Goal: Check status

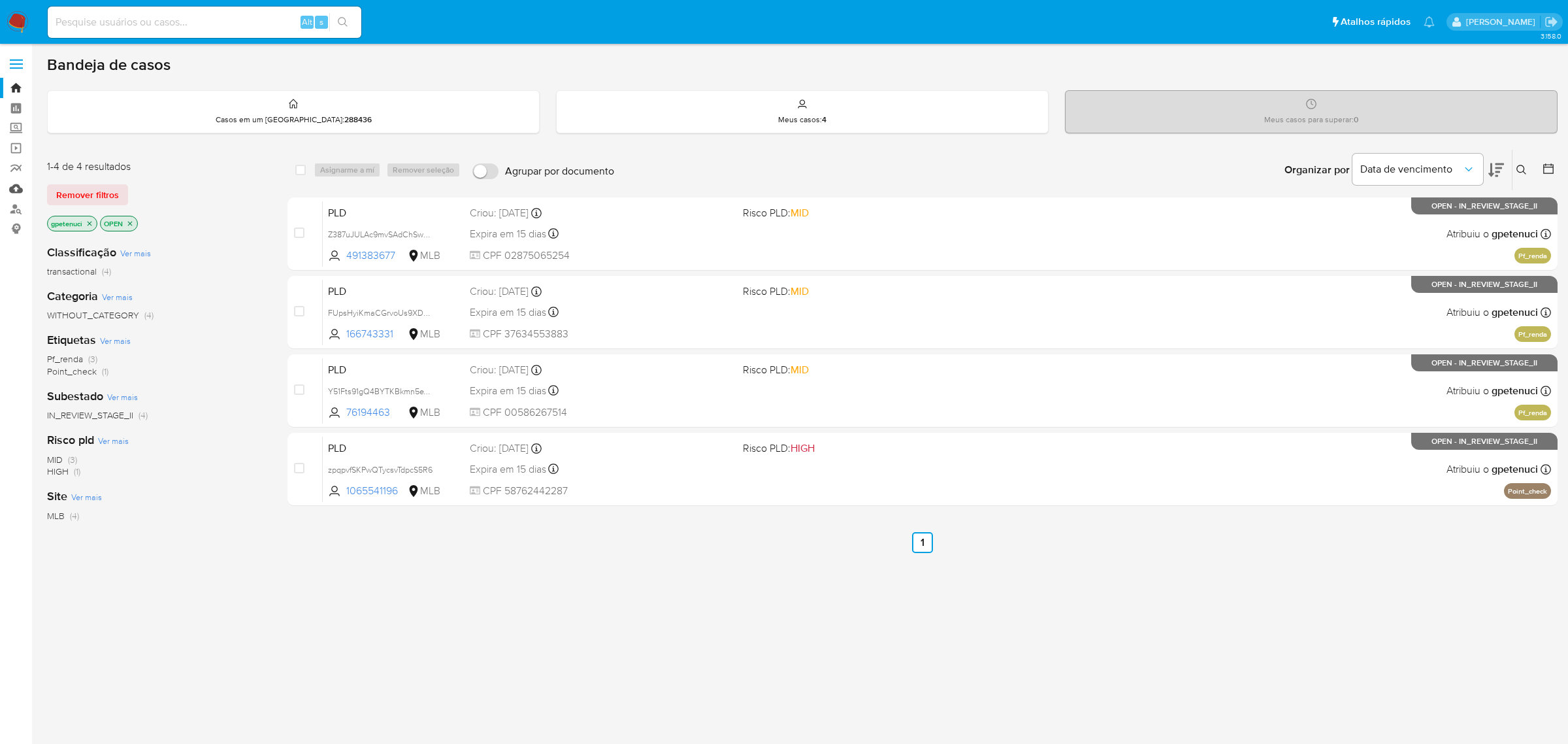
click at [20, 195] on link "Mulan" at bounding box center [78, 188] width 156 height 20
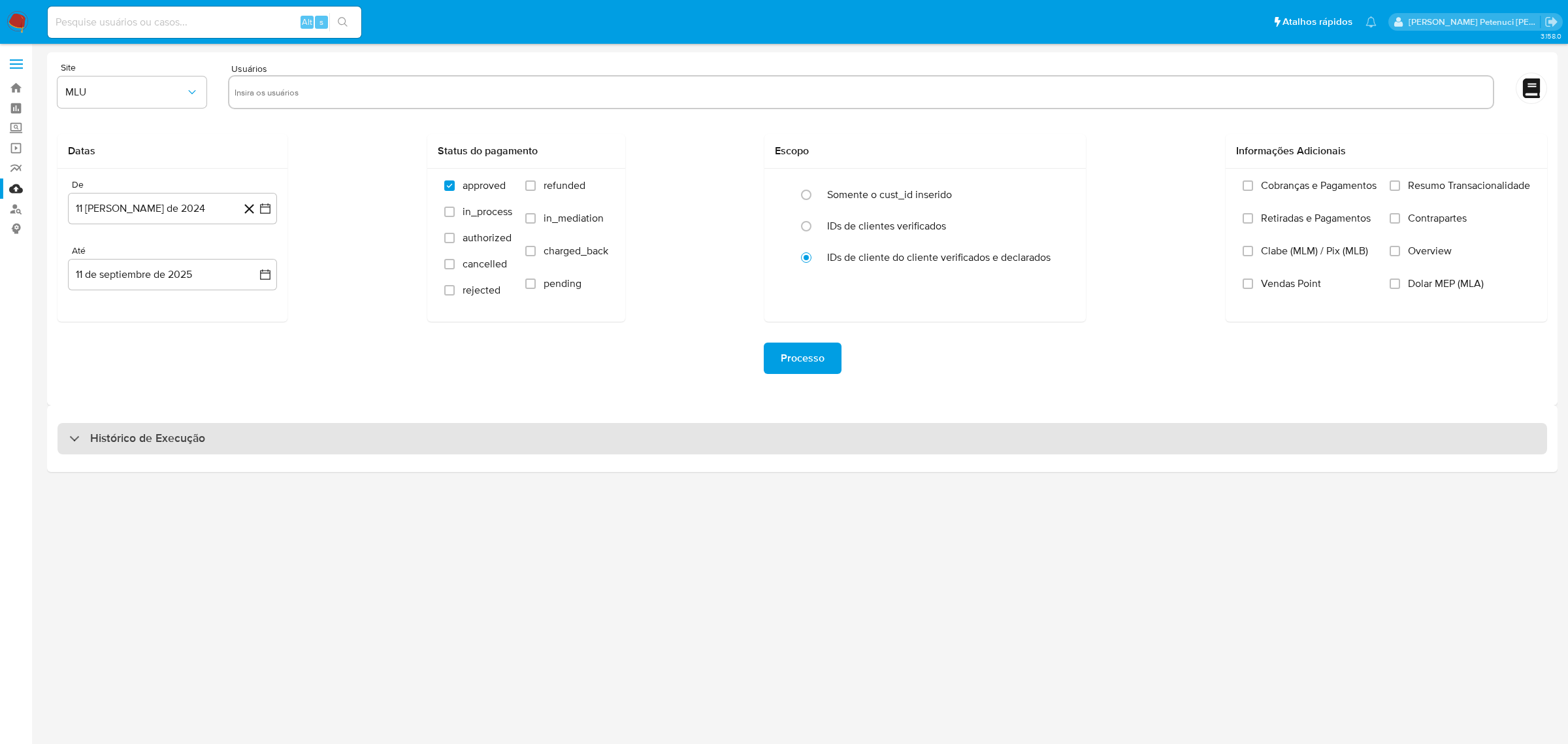
click at [122, 442] on h3 "Histórico de Execução" at bounding box center [147, 438] width 115 height 16
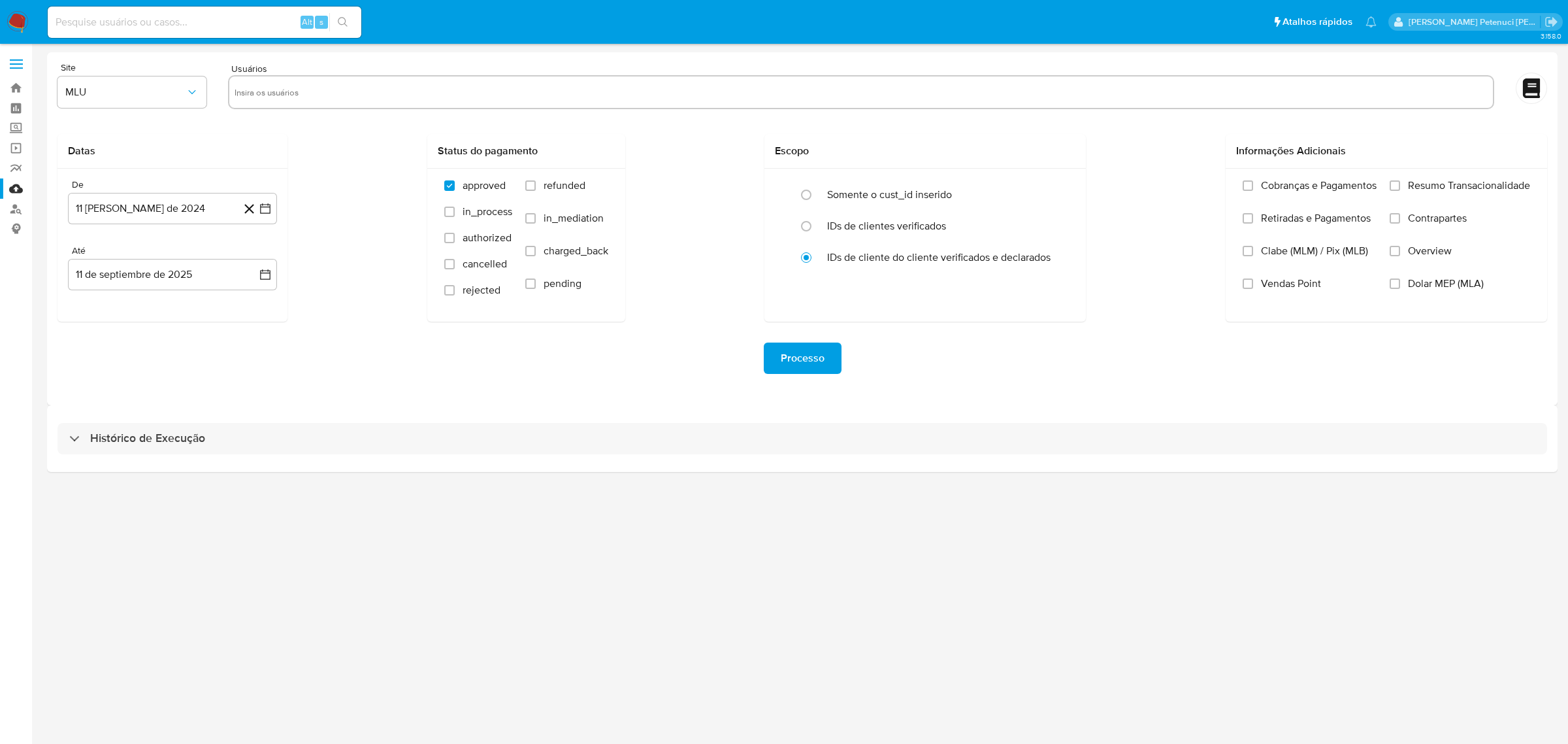
select select "10"
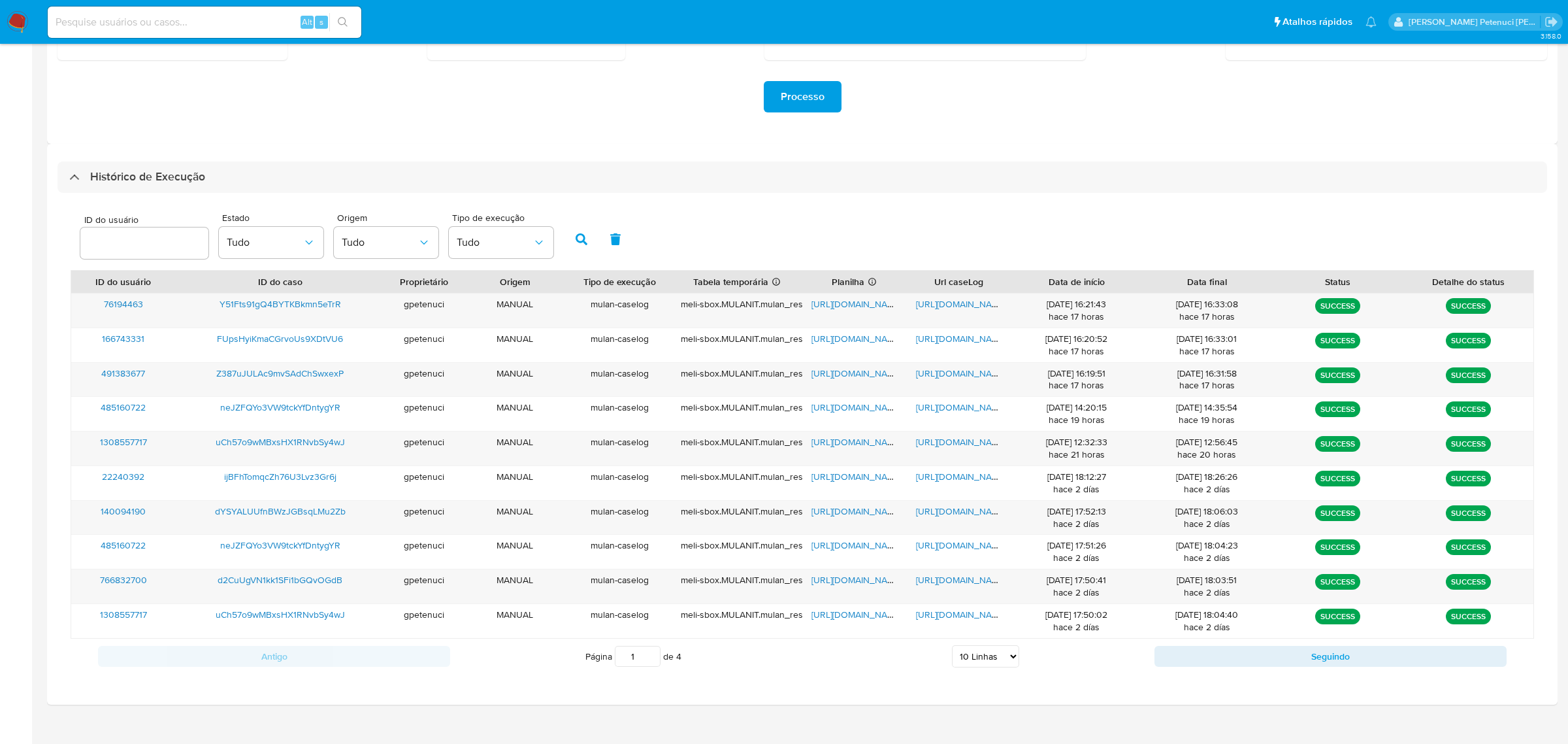
scroll to position [277, 0]
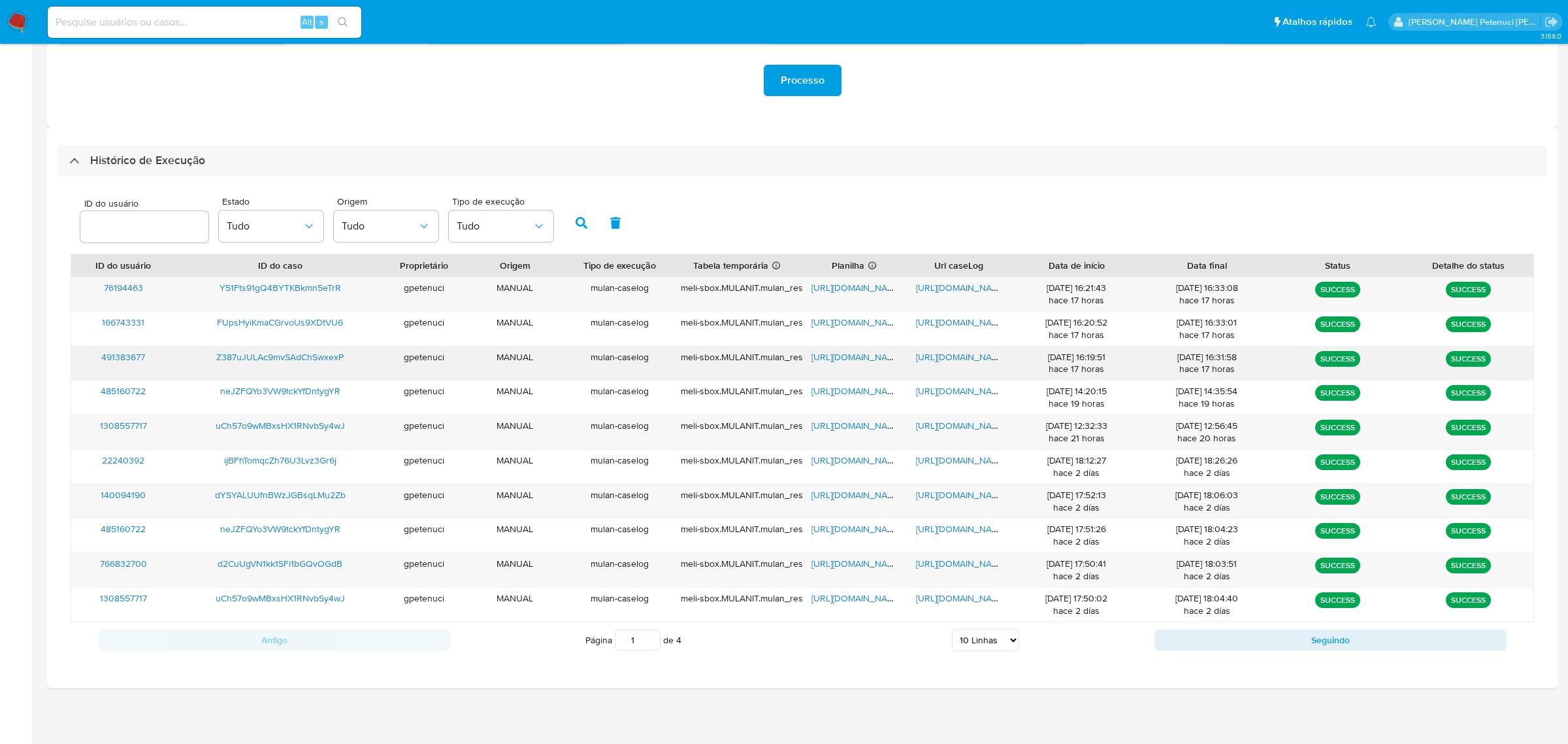
click at [238, 359] on span "Z387uJULAc9mvSAdChSwxexP" at bounding box center [279, 356] width 127 height 13
click at [860, 355] on span "https://docs.google.com/spreadsheets/d/1tBldYwxptmjoAO43-CtoitJ21FqH97DU4C8KTZt…" at bounding box center [856, 356] width 90 height 13
click at [978, 359] on span "https://docs.google.com/document/d/11QRyIRb1GxPMcfuV4SL505KnvP-lzRMA7ZzxyegyGeM…" at bounding box center [961, 356] width 90 height 13
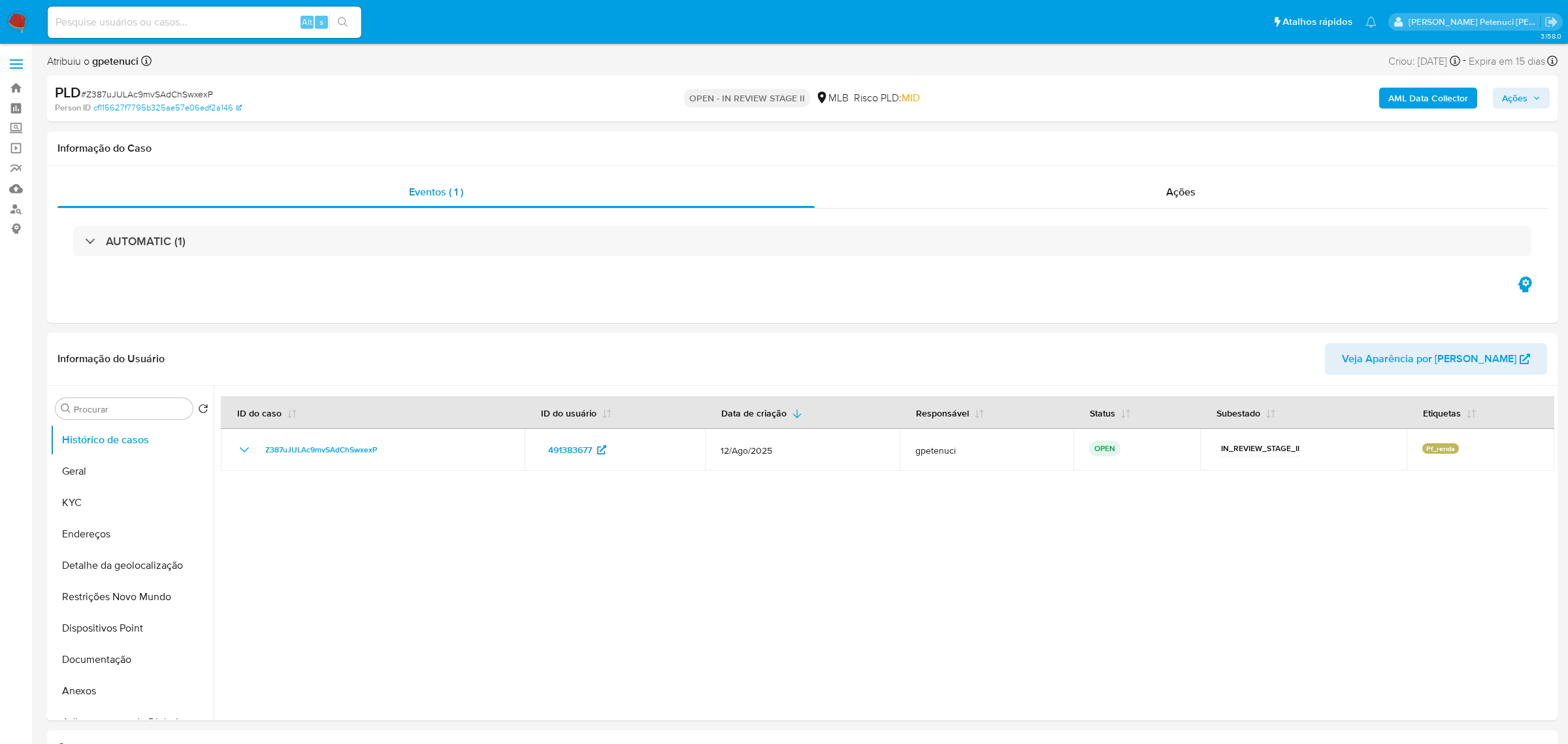
select select "10"
click at [94, 500] on button "KYC" at bounding box center [126, 503] width 153 height 31
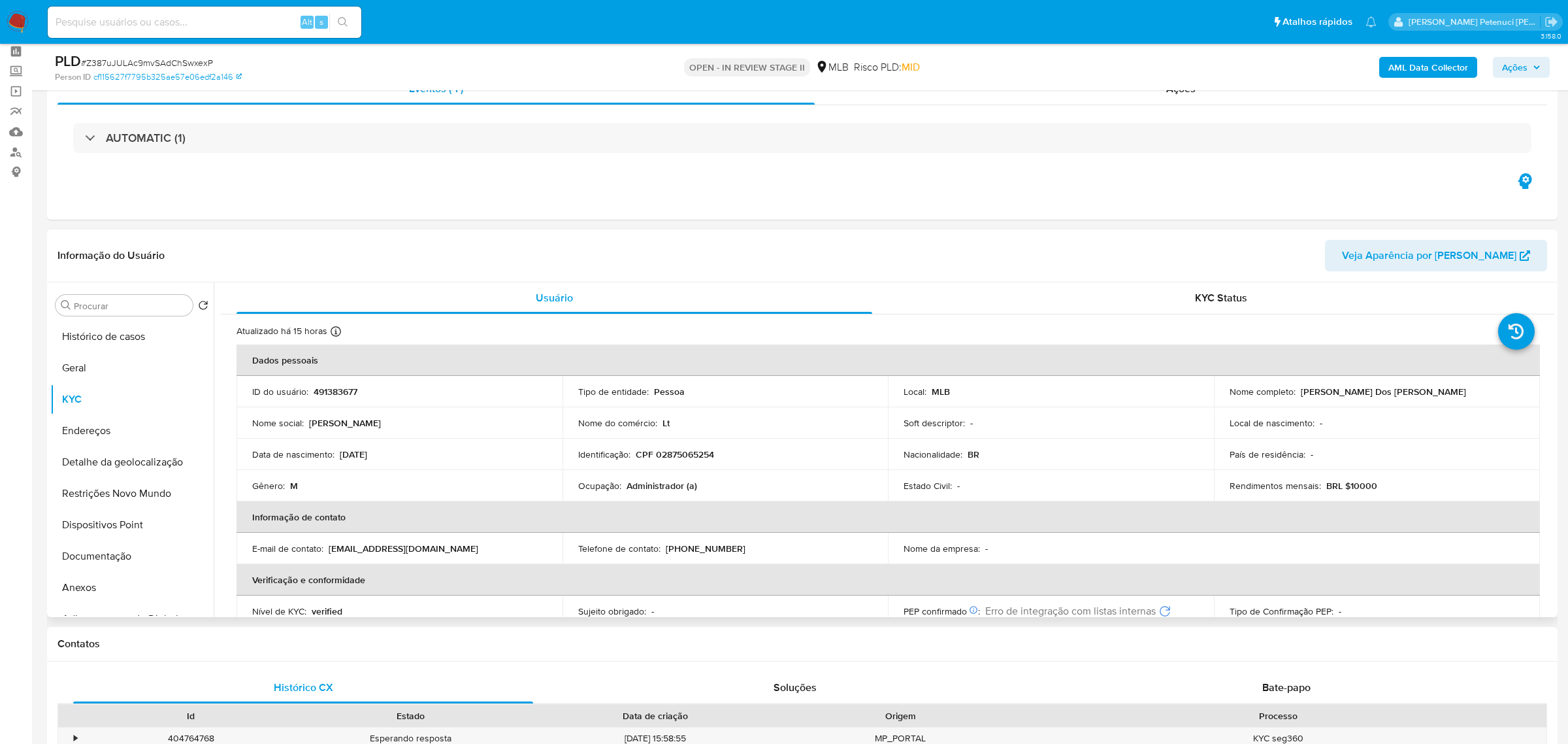
scroll to position [31, 0]
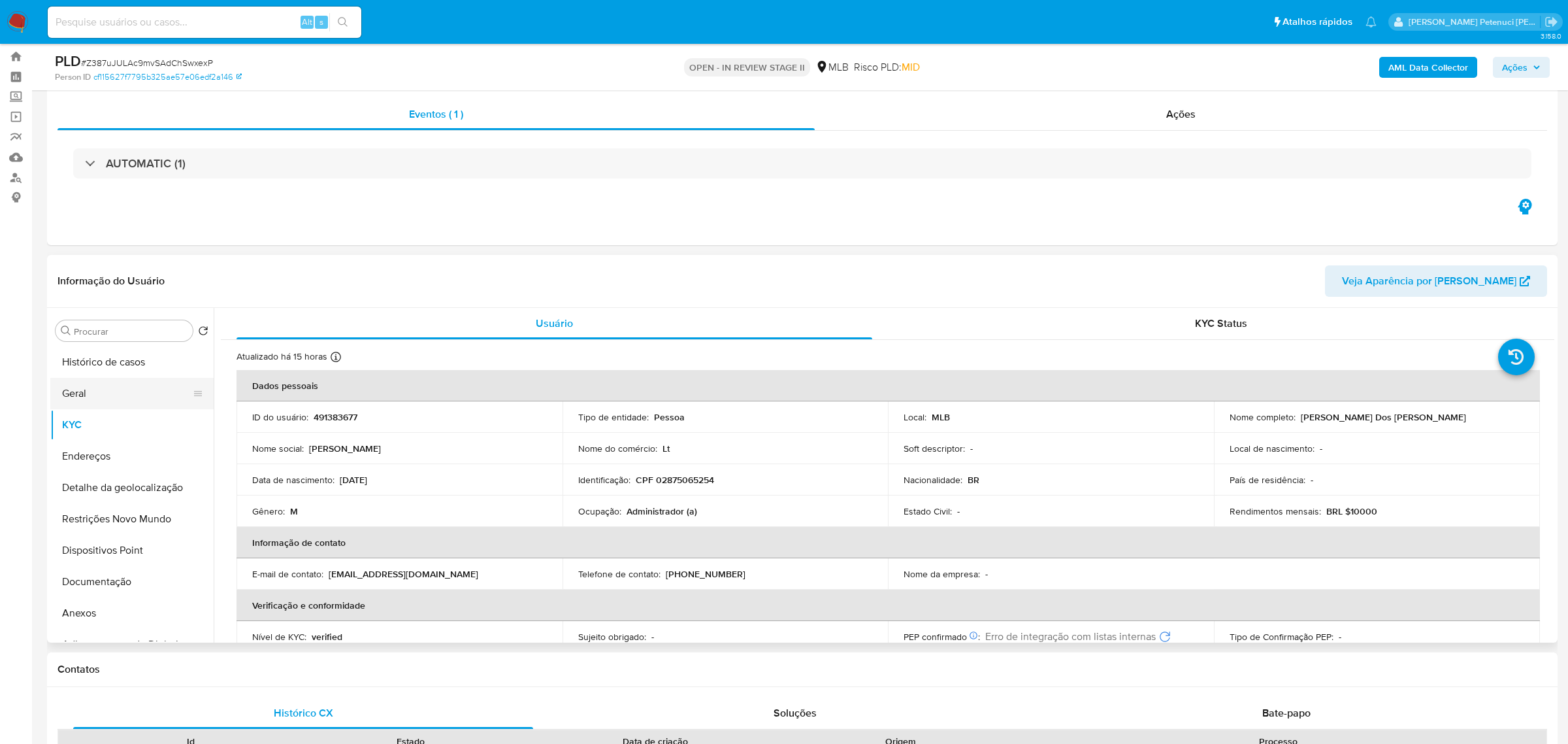
click at [98, 388] on button "Geral" at bounding box center [126, 393] width 153 height 31
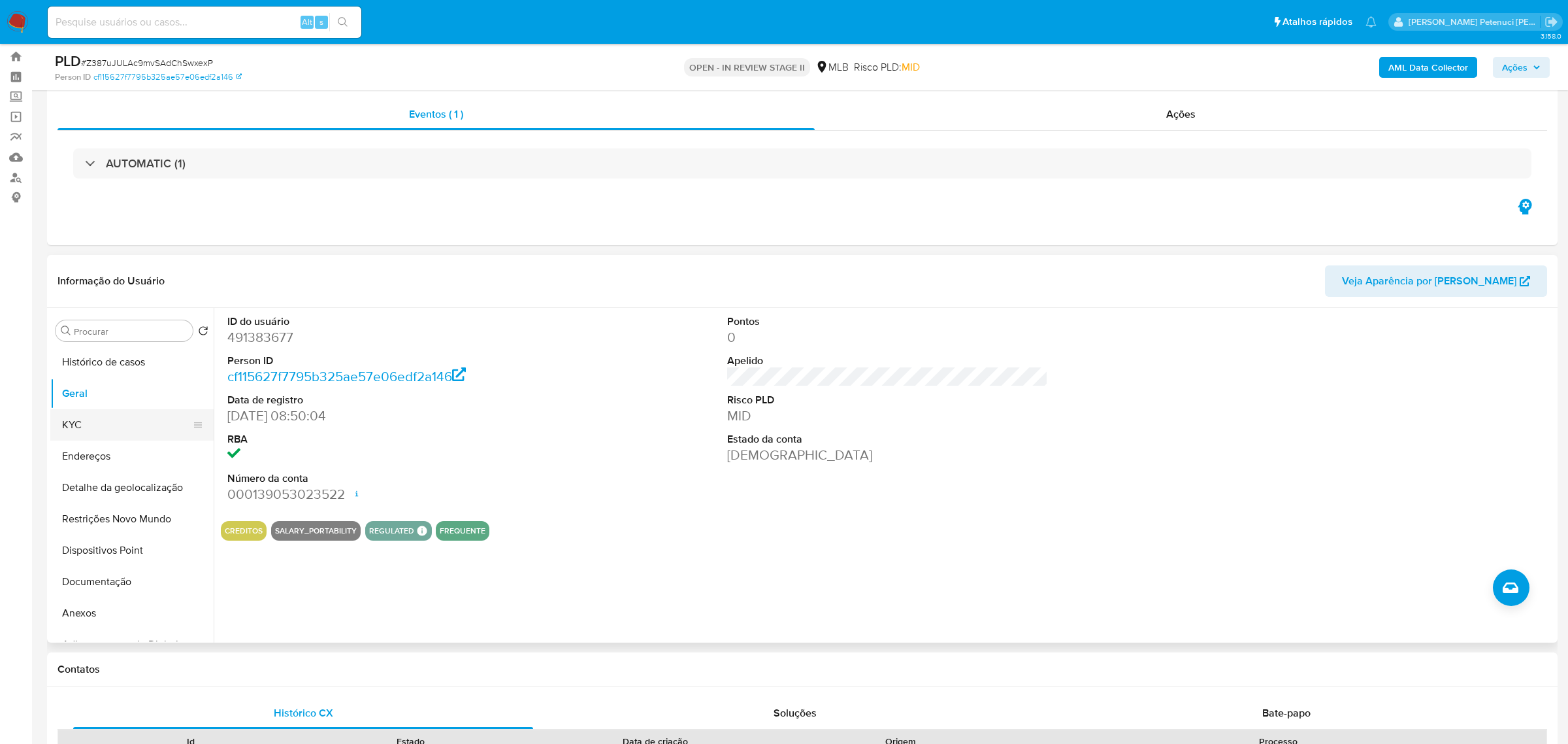
click at [78, 425] on button "KYC" at bounding box center [126, 425] width 153 height 31
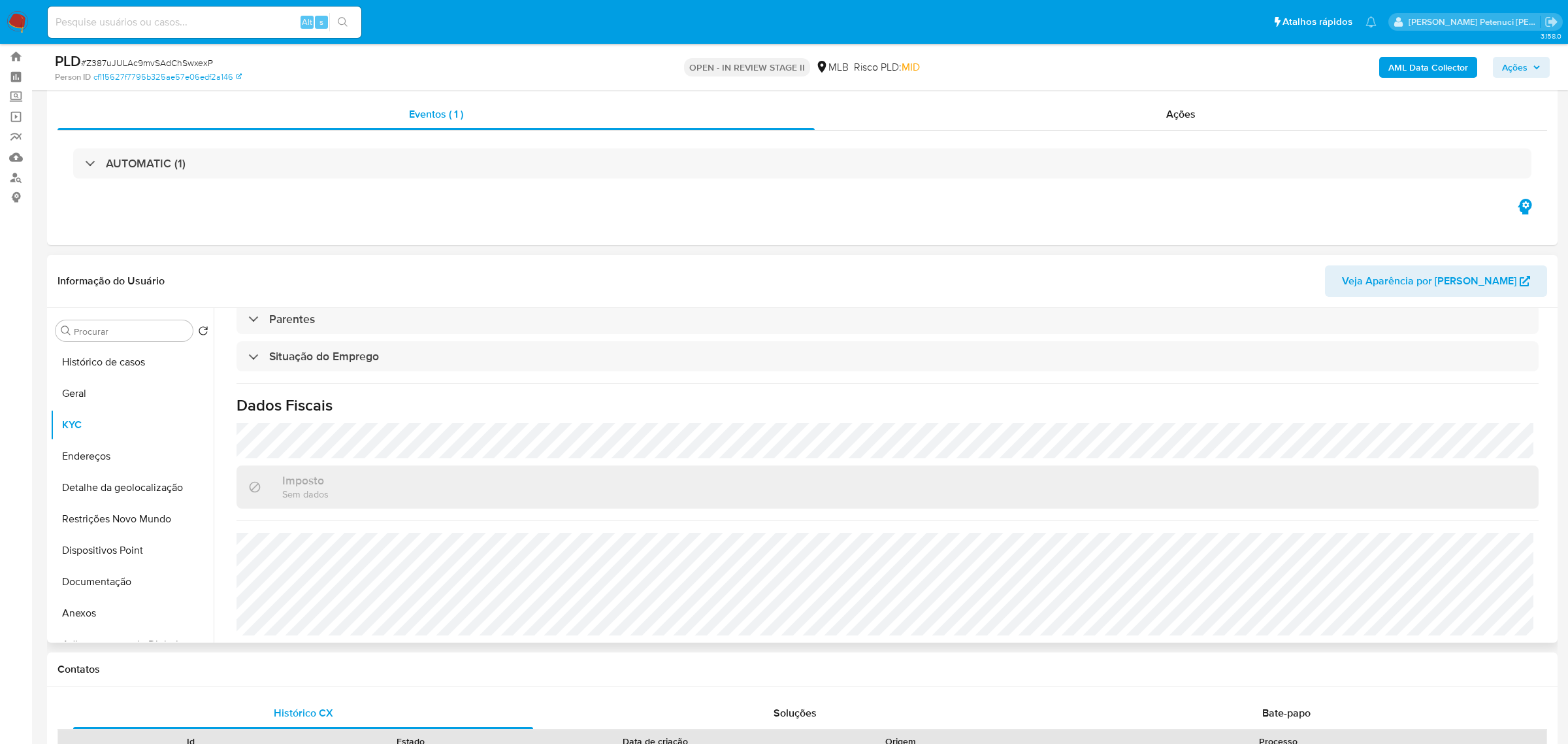
scroll to position [544, 0]
click at [143, 521] on button "Restrições Novo Mundo" at bounding box center [126, 518] width 153 height 31
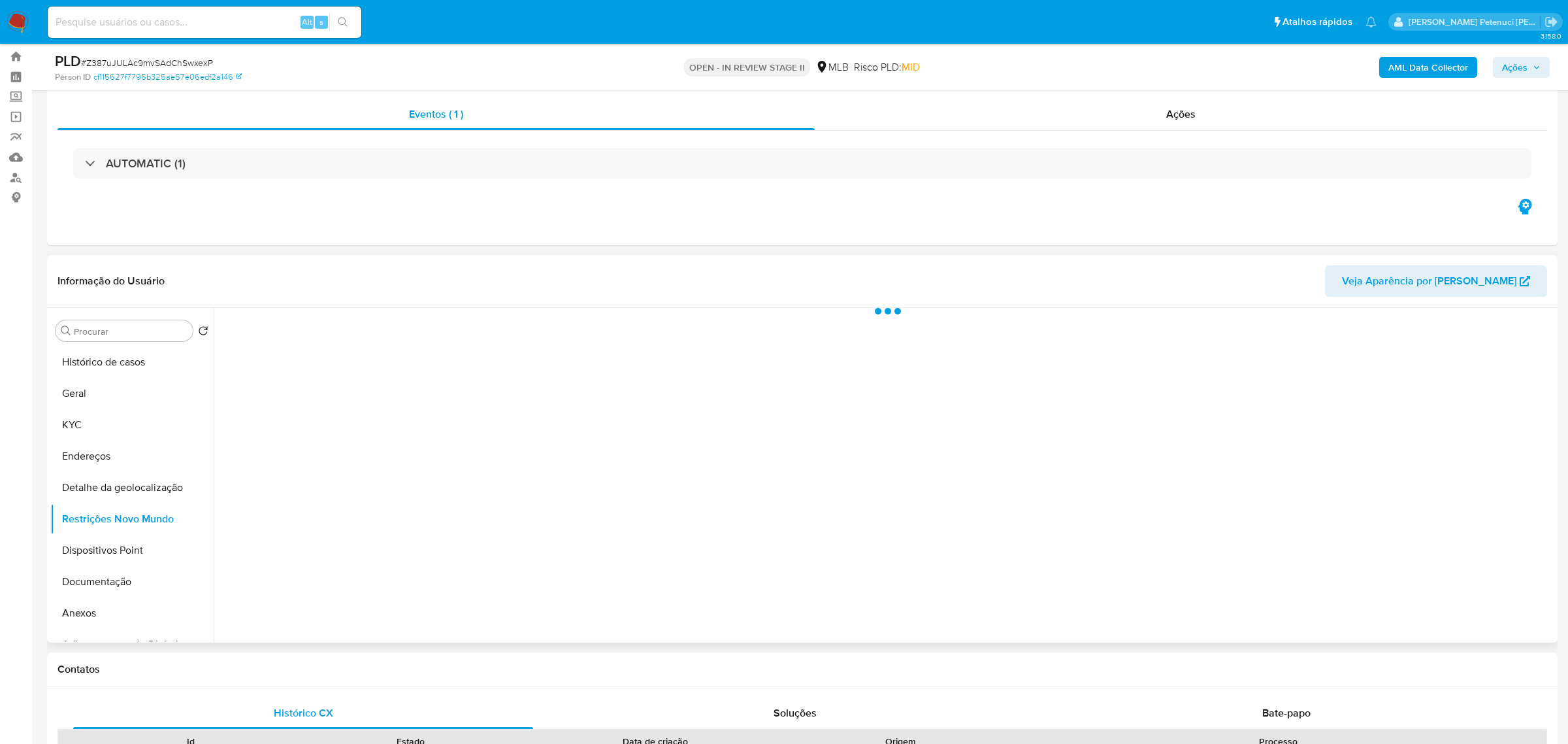
scroll to position [0, 0]
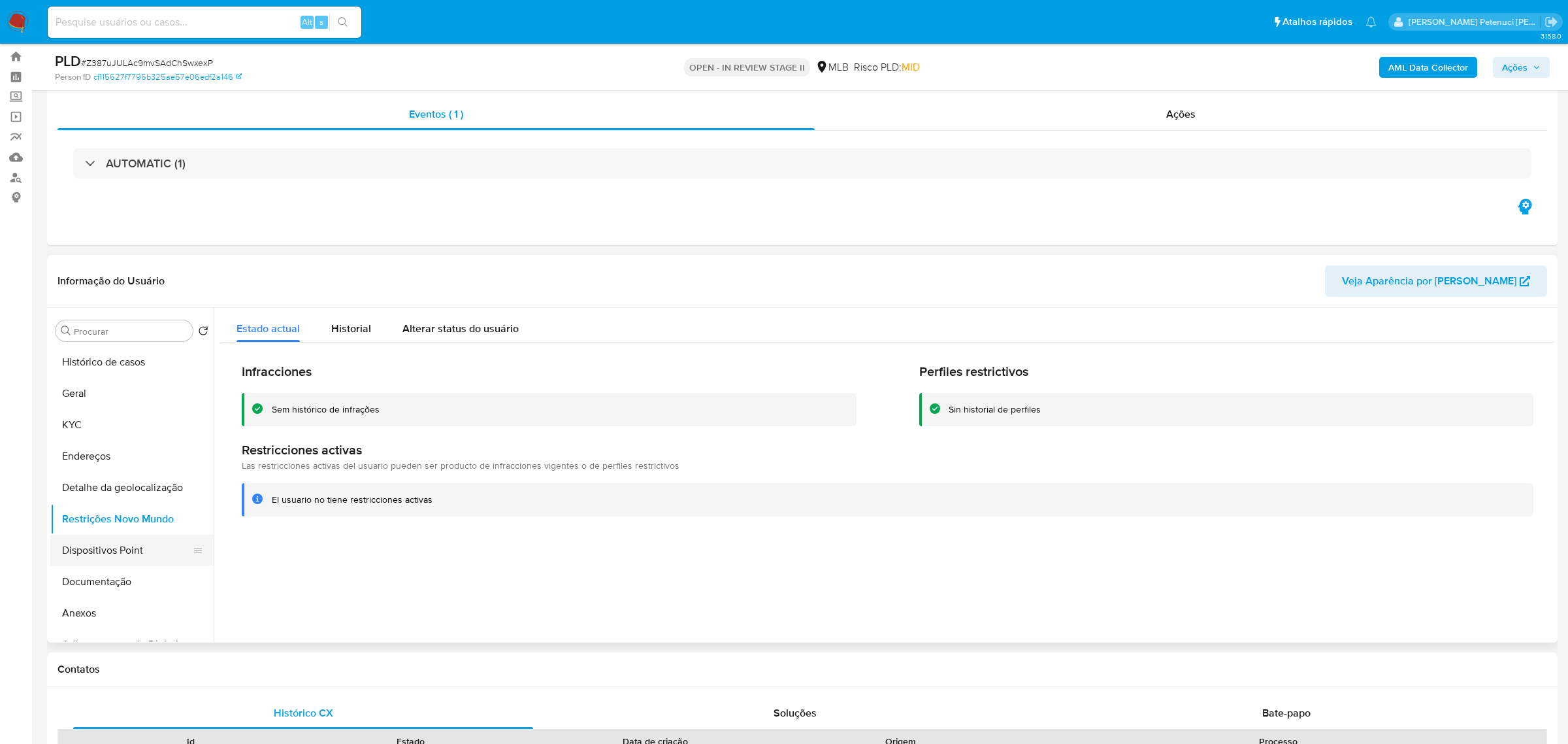
click at [115, 564] on button "Dispositivos Point" at bounding box center [126, 550] width 153 height 31
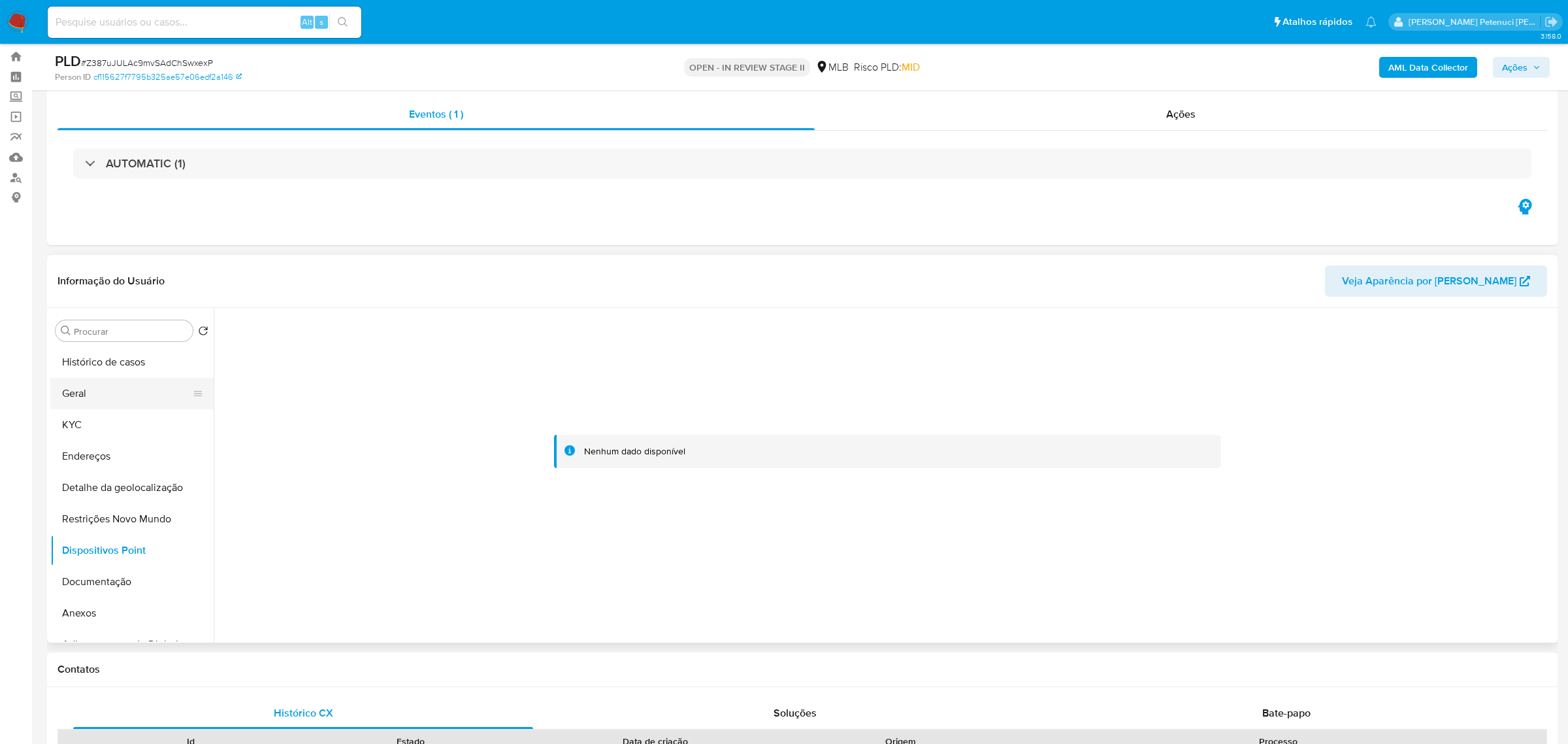
click at [111, 399] on button "Geral" at bounding box center [126, 393] width 153 height 31
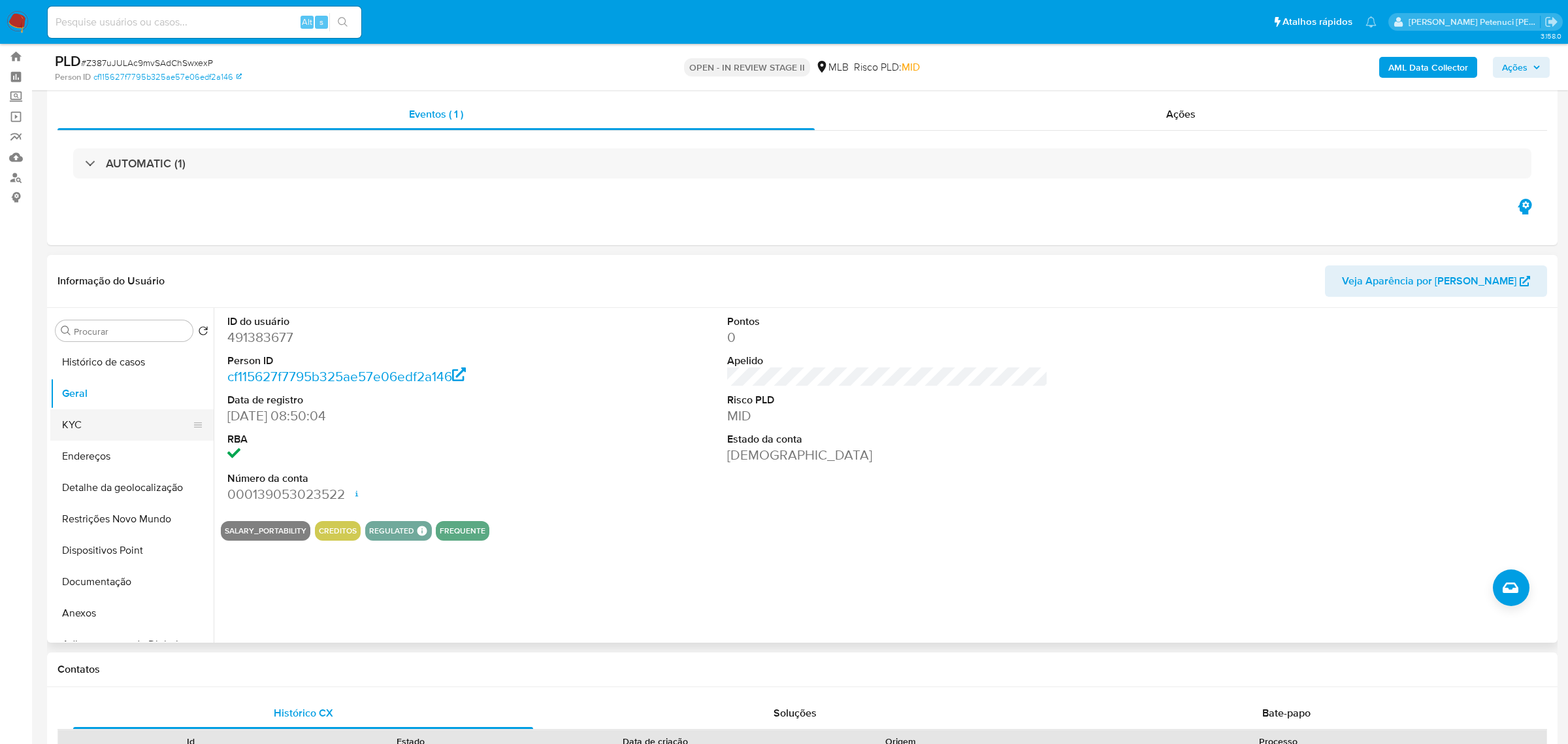
click at [127, 418] on button "KYC" at bounding box center [126, 425] width 153 height 31
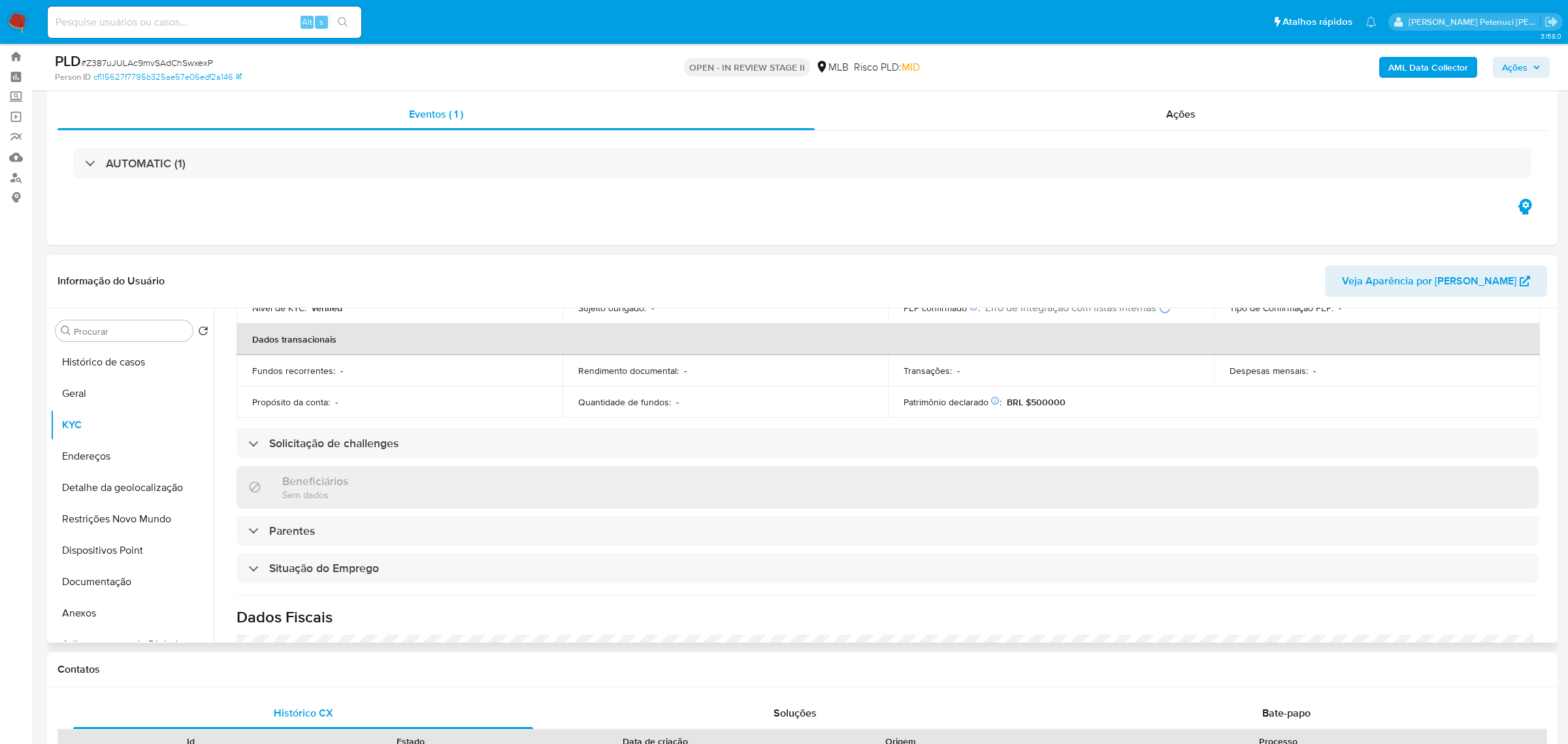
scroll to position [544, 0]
